Goal: Task Accomplishment & Management: Use online tool/utility

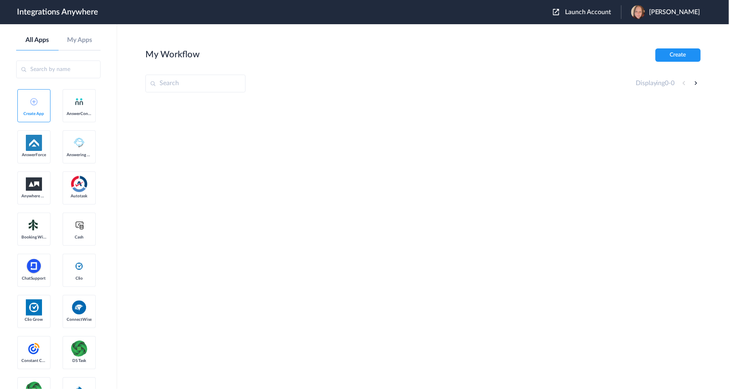
click at [595, 15] on button "Launch Account" at bounding box center [587, 12] width 68 height 8
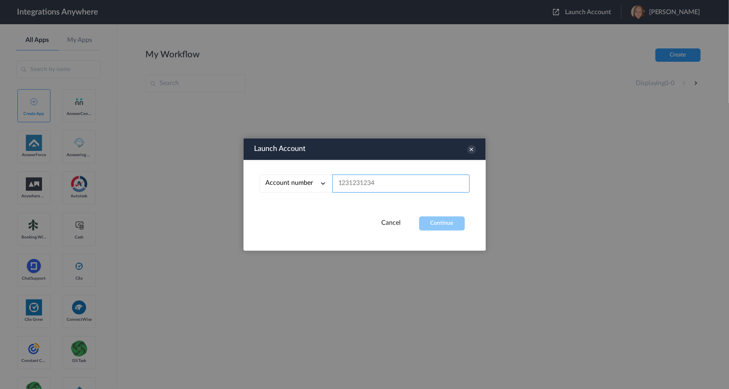
click at [397, 187] on input "text" at bounding box center [400, 184] width 137 height 18
paste input "9102921853"
type input "9102921853"
click at [442, 225] on button "Continue" at bounding box center [442, 224] width 46 height 14
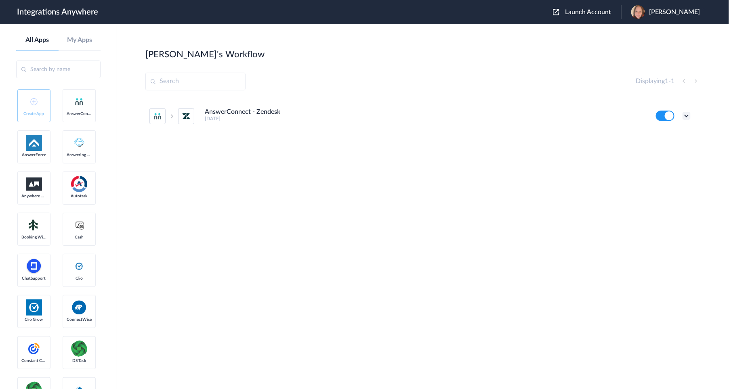
click at [688, 116] on icon at bounding box center [687, 116] width 8 height 8
click at [665, 134] on li "Edit" at bounding box center [664, 134] width 53 height 15
click at [685, 116] on icon at bounding box center [687, 116] width 8 height 8
click at [670, 153] on li "Task history" at bounding box center [664, 149] width 53 height 15
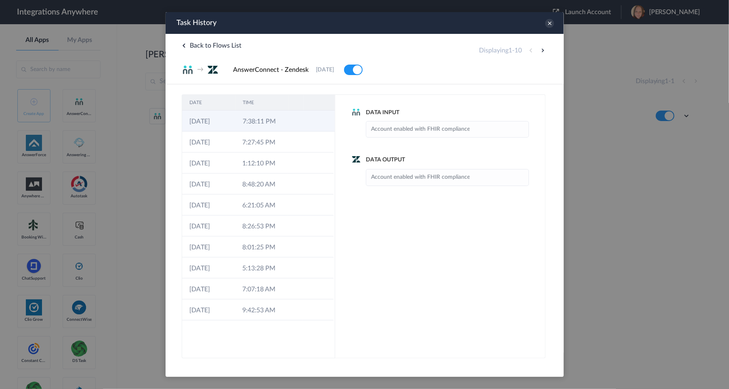
click at [289, 123] on td at bounding box center [296, 120] width 15 height 21
click at [289, 144] on td at bounding box center [295, 141] width 15 height 21
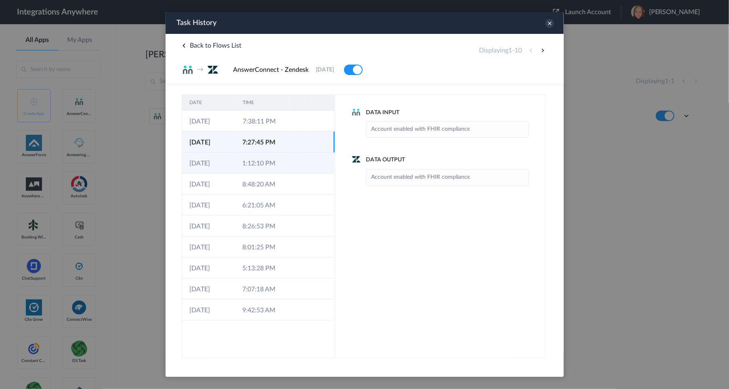
click at [288, 162] on td at bounding box center [295, 162] width 15 height 21
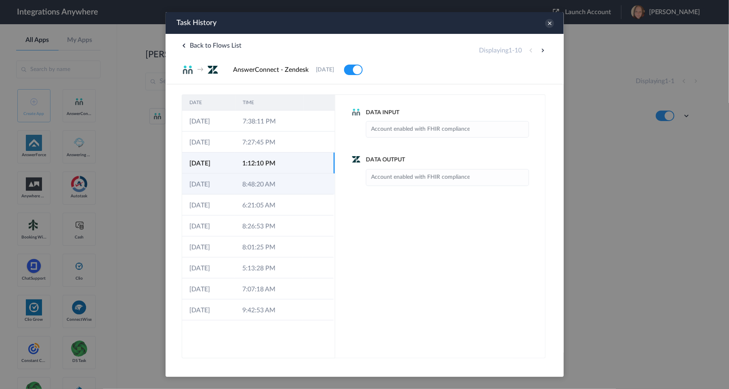
click at [289, 184] on td at bounding box center [295, 183] width 15 height 21
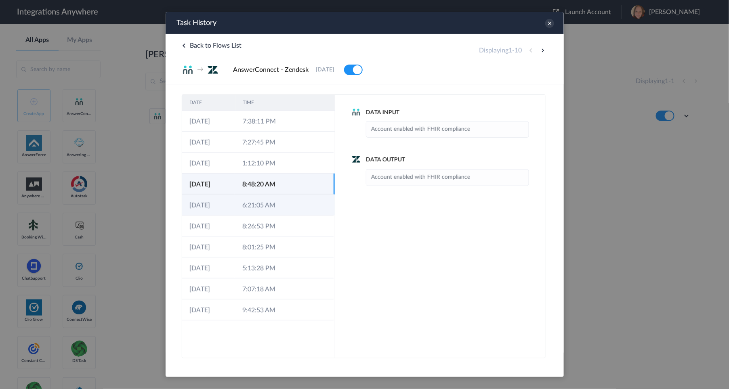
click at [292, 202] on td at bounding box center [295, 204] width 15 height 21
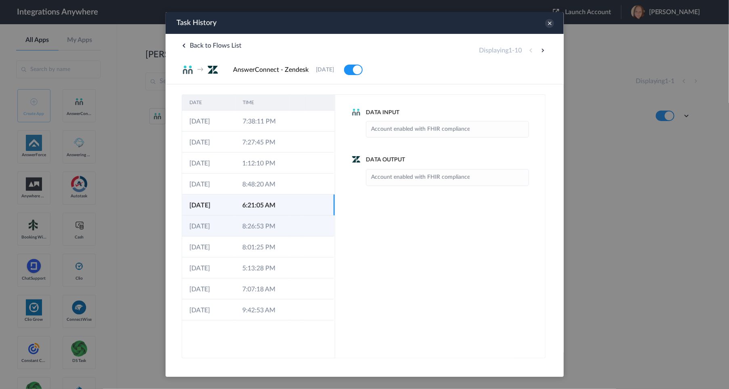
click at [292, 218] on td at bounding box center [295, 225] width 15 height 21
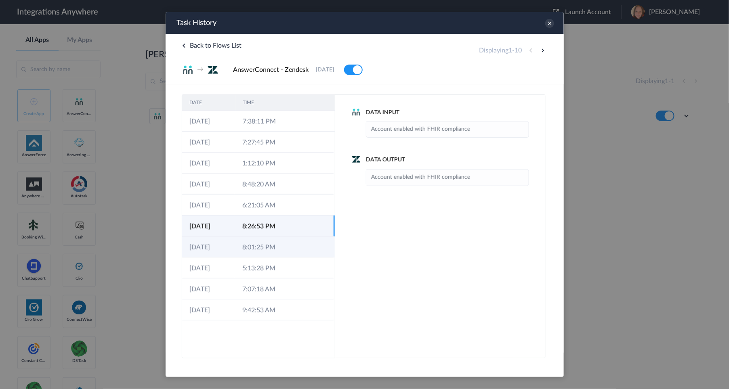
click at [290, 242] on td at bounding box center [295, 246] width 15 height 21
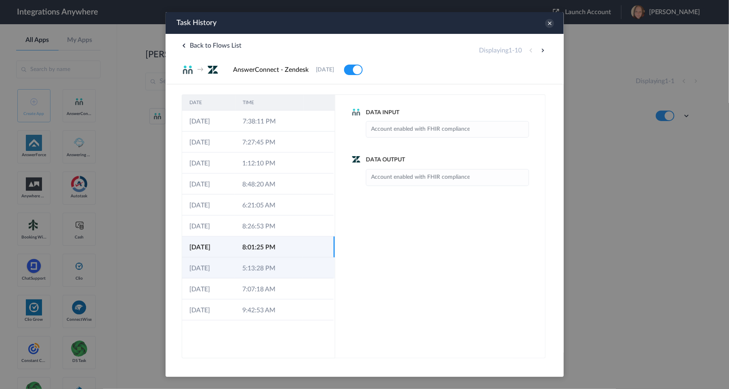
click at [288, 271] on td at bounding box center [295, 267] width 15 height 21
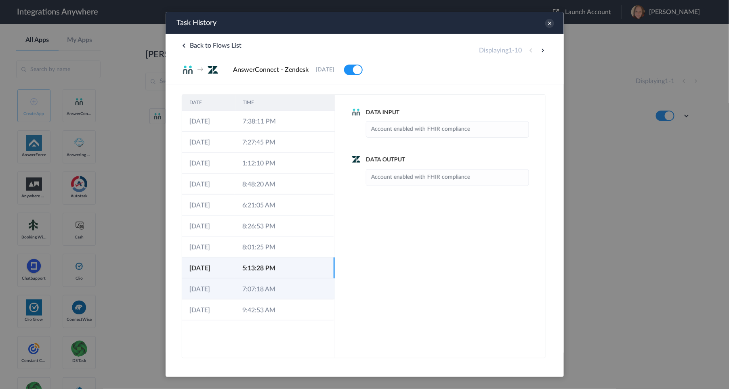
click at [288, 292] on td at bounding box center [295, 288] width 15 height 21
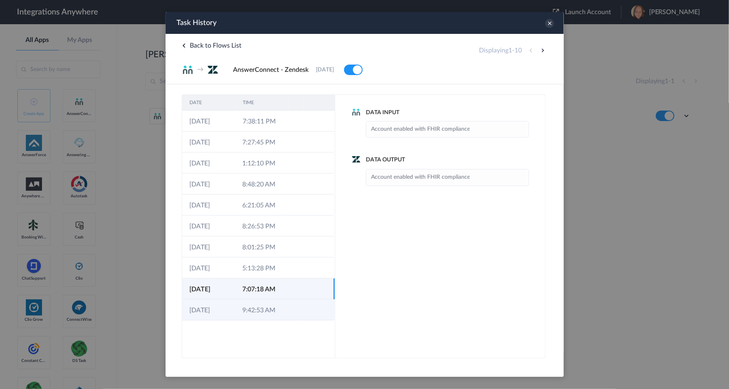
click at [300, 308] on icon at bounding box center [298, 310] width 6 height 6
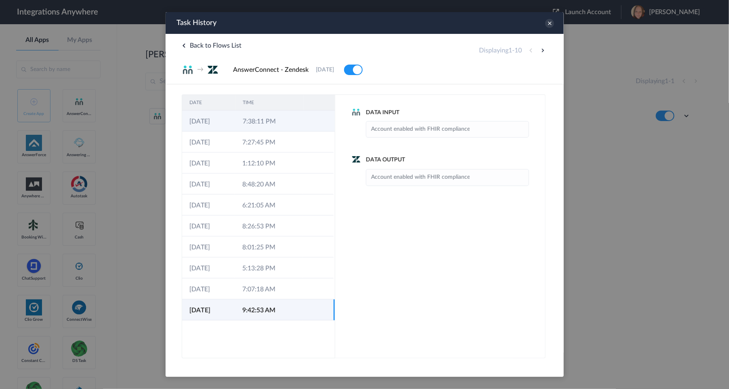
click at [291, 127] on td at bounding box center [296, 120] width 15 height 21
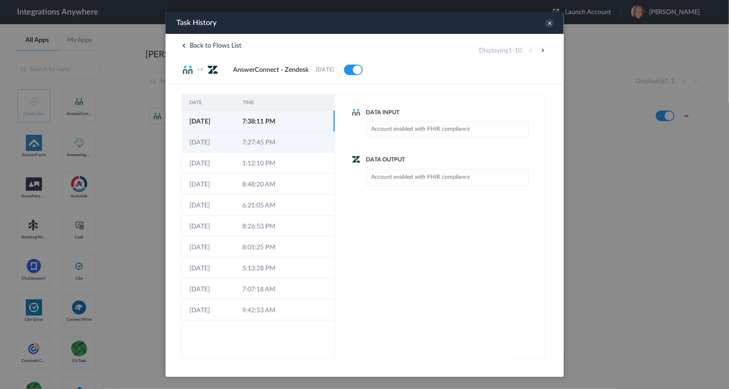
click at [294, 140] on td at bounding box center [295, 141] width 15 height 21
click at [548, 23] on icon at bounding box center [549, 23] width 9 height 9
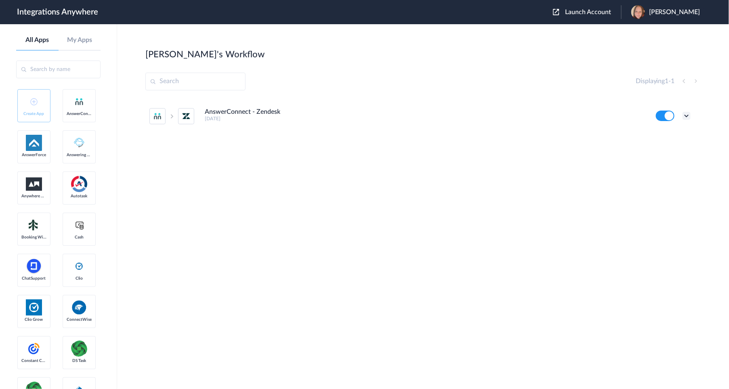
click at [691, 114] on icon at bounding box center [687, 116] width 8 height 8
click at [668, 147] on link "Task history" at bounding box center [663, 150] width 39 height 6
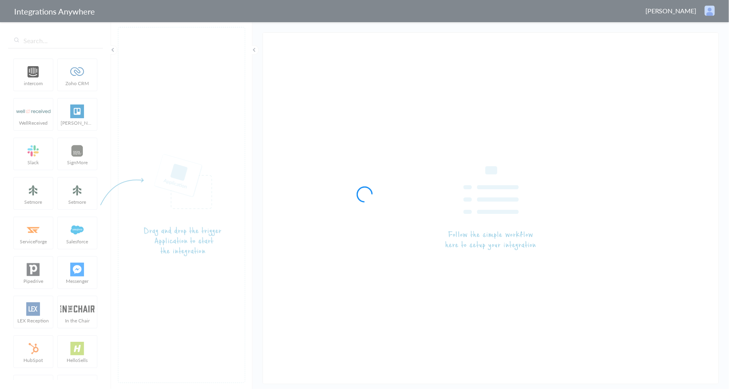
type input "AnswerConnect - Zendesk"
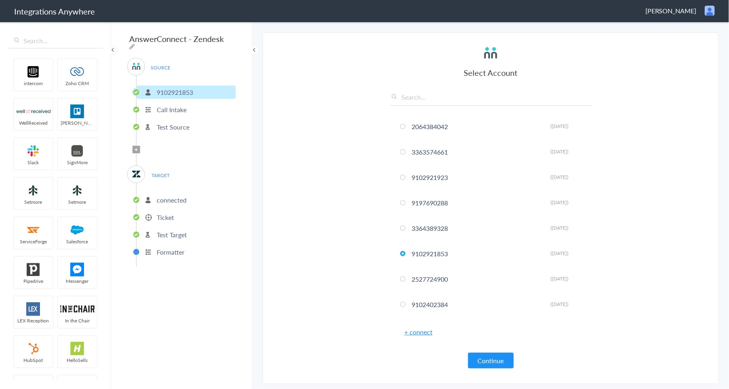
click at [179, 109] on p "Call Intake" at bounding box center [172, 109] width 30 height 9
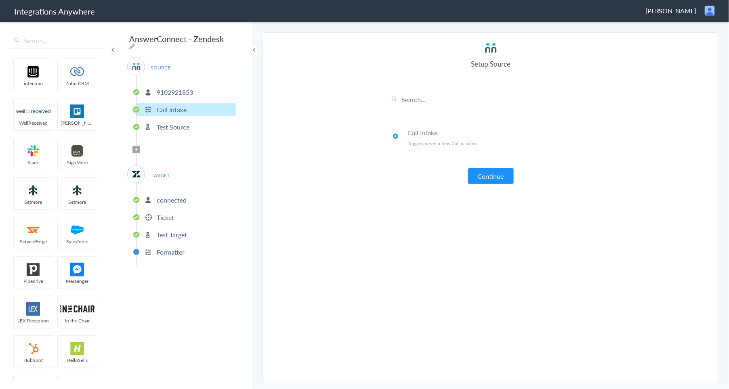
click at [164, 170] on span "TARGET" at bounding box center [160, 175] width 31 height 11
